Goal: Task Accomplishment & Management: Use online tool/utility

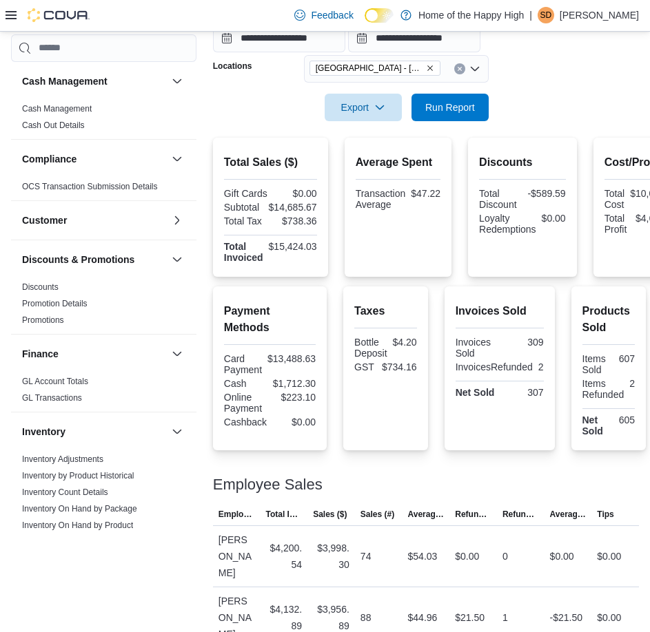
scroll to position [689, 0]
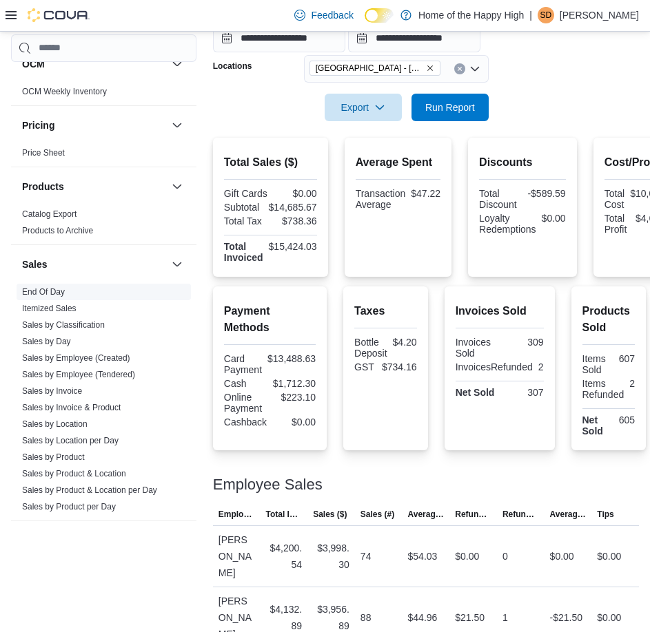
click at [92, 290] on span "End Of Day" at bounding box center [104, 292] width 174 height 17
click at [59, 289] on link "End Of Day" at bounding box center [43, 292] width 43 height 10
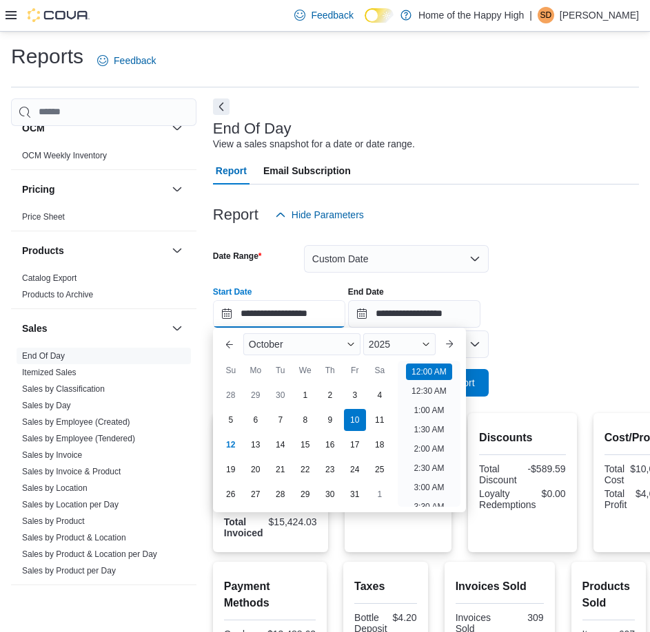
click at [320, 326] on input "**********" at bounding box center [279, 314] width 132 height 28
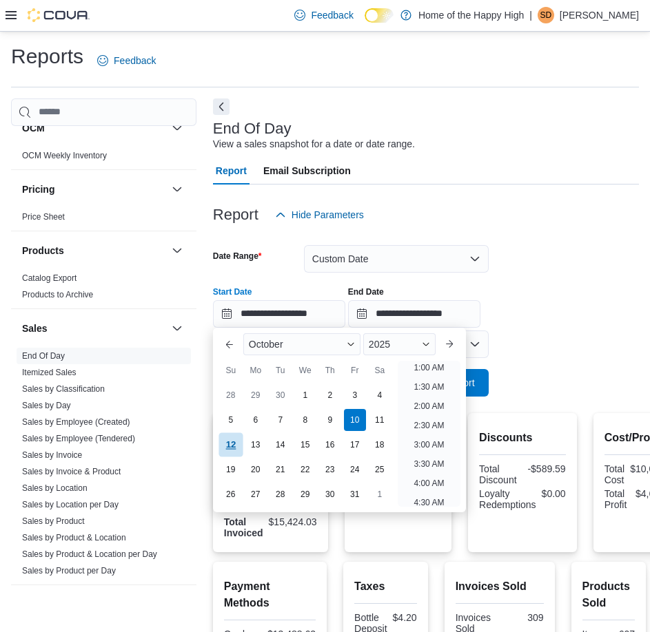
click at [226, 437] on div "12" at bounding box center [230, 445] width 24 height 24
type input "**********"
click at [617, 324] on div "**********" at bounding box center [426, 302] width 426 height 52
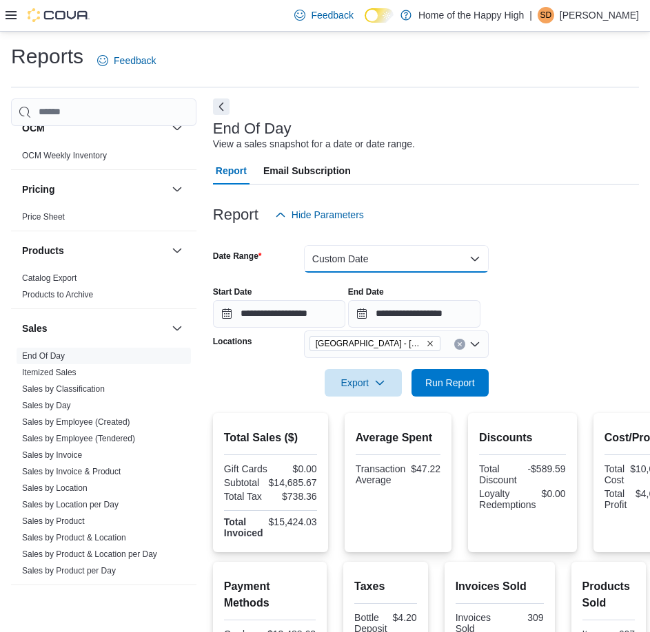
click at [400, 263] on button "Custom Date" at bounding box center [396, 259] width 185 height 28
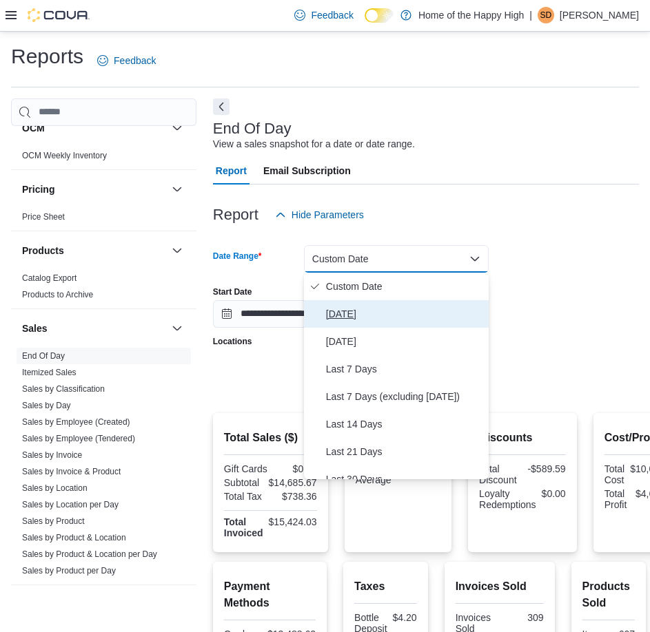
click at [367, 320] on span "[DATE]" at bounding box center [404, 314] width 157 height 17
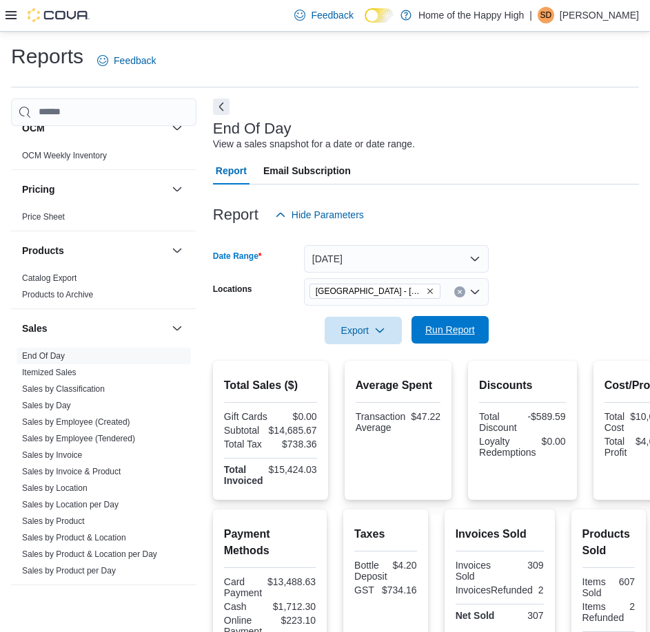
click at [444, 333] on span "Run Report" at bounding box center [450, 330] width 50 height 14
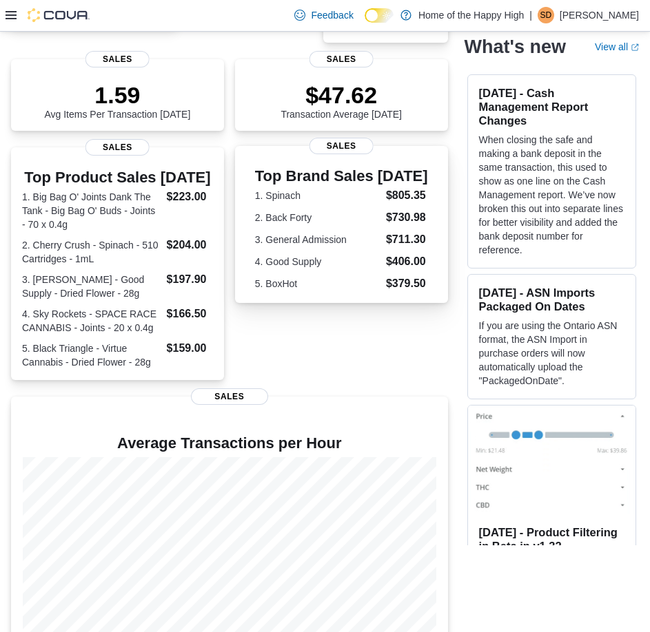
scroll to position [207, 0]
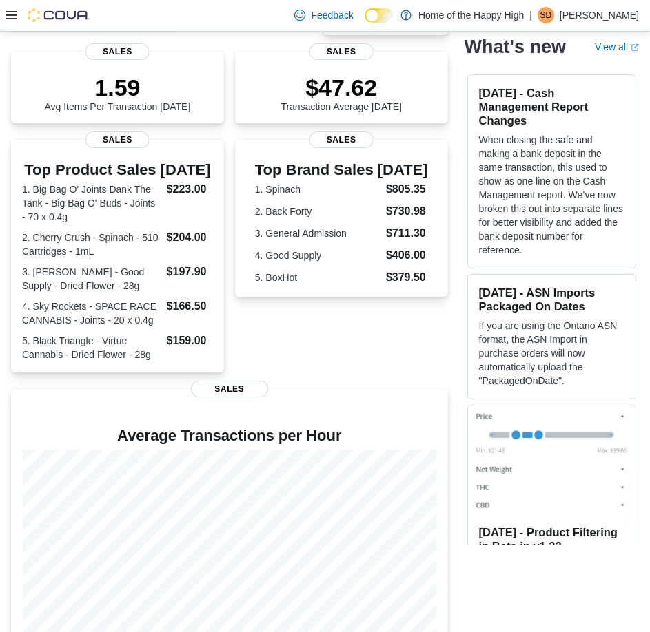
click at [14, 17] on icon at bounding box center [11, 15] width 11 height 11
drag, startPoint x: 21, startPoint y: 21, endPoint x: 12, endPoint y: 23, distance: 9.2
click at [16, 21] on div at bounding box center [48, 15] width 84 height 14
click at [10, 19] on icon at bounding box center [11, 15] width 11 height 8
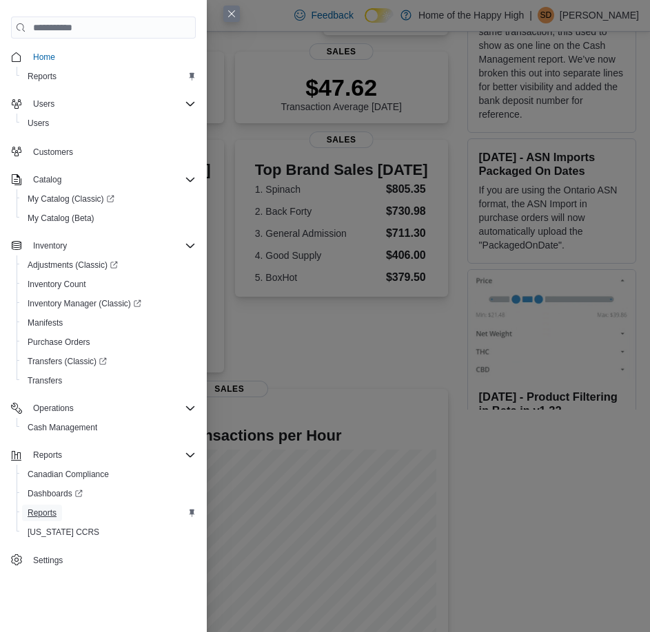
click at [50, 510] on span "Reports" at bounding box center [42, 513] width 29 height 11
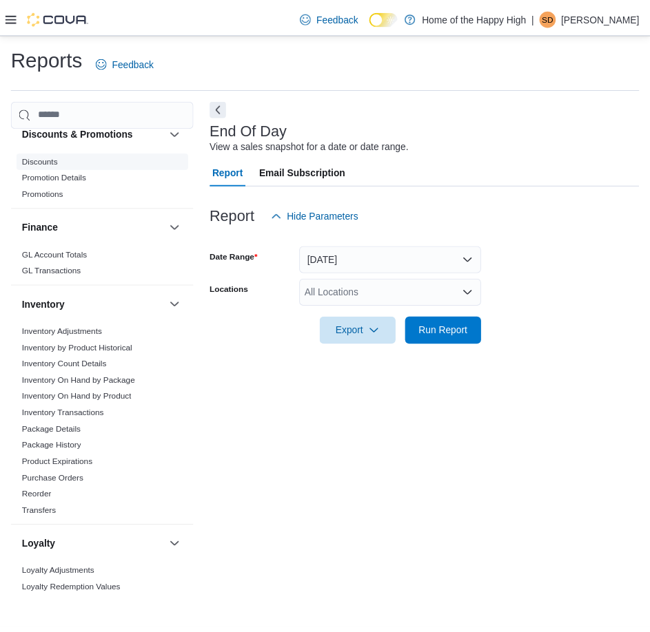
scroll to position [207, 0]
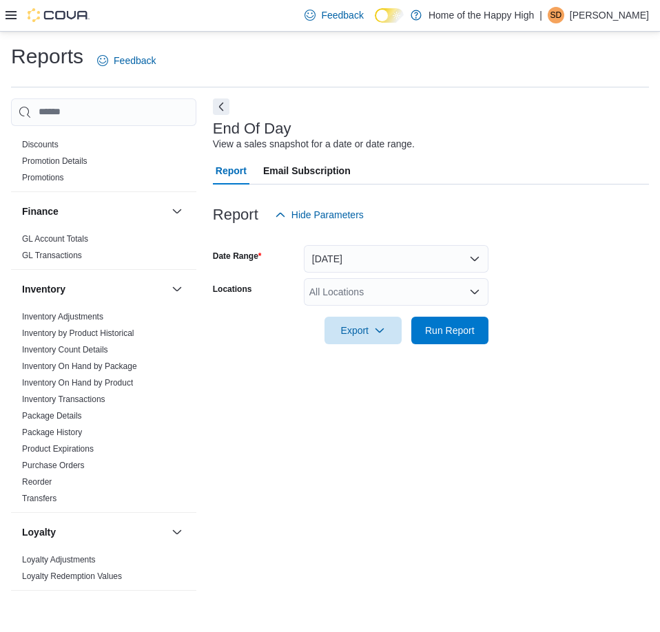
click at [361, 302] on div "All Locations" at bounding box center [396, 292] width 185 height 28
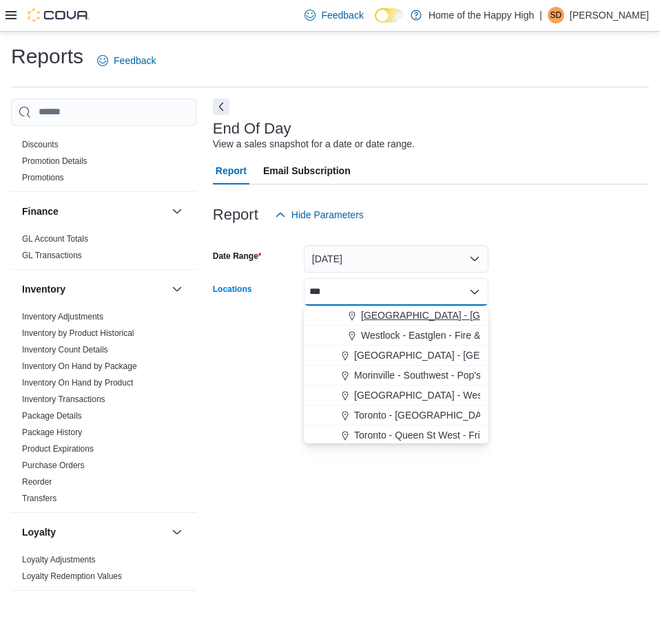
type input "***"
click at [384, 316] on span "[GEOGRAPHIC_DATA] - [GEOGRAPHIC_DATA] - Fire & Flower" at bounding box center [499, 316] width 276 height 14
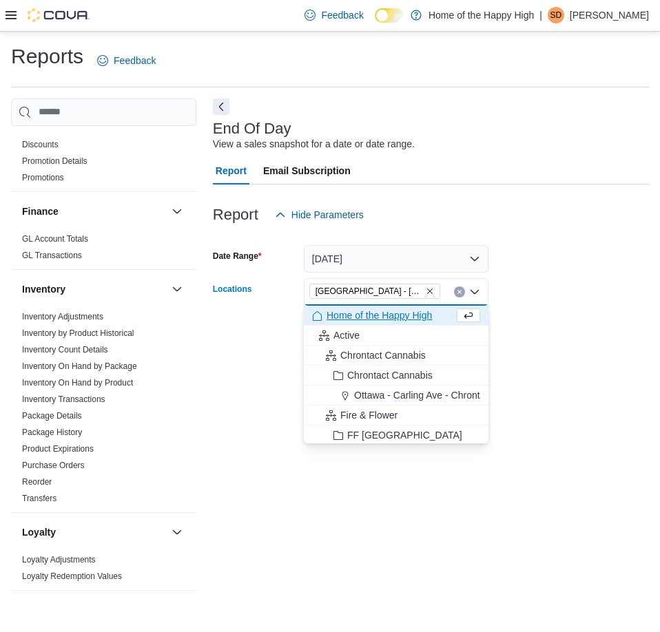
click at [650, 352] on div "Reports Feedback Cash Management Cash Management Cash Out Details Compliance OC…" at bounding box center [330, 322] width 660 height 580
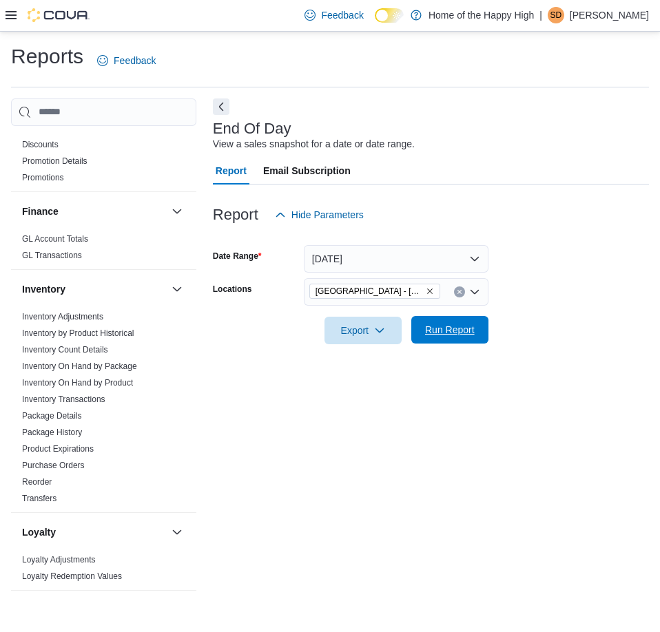
click at [442, 333] on span "Run Report" at bounding box center [450, 330] width 50 height 14
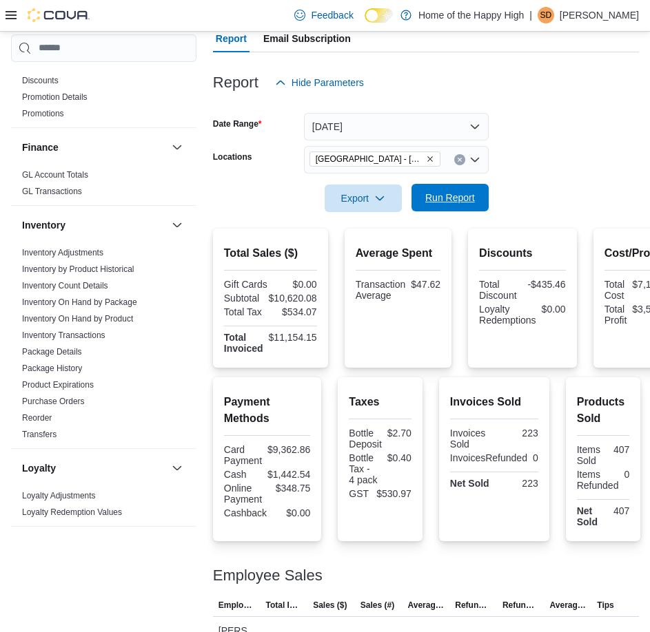
scroll to position [138, 0]
